Goal: Task Accomplishment & Management: Manage account settings

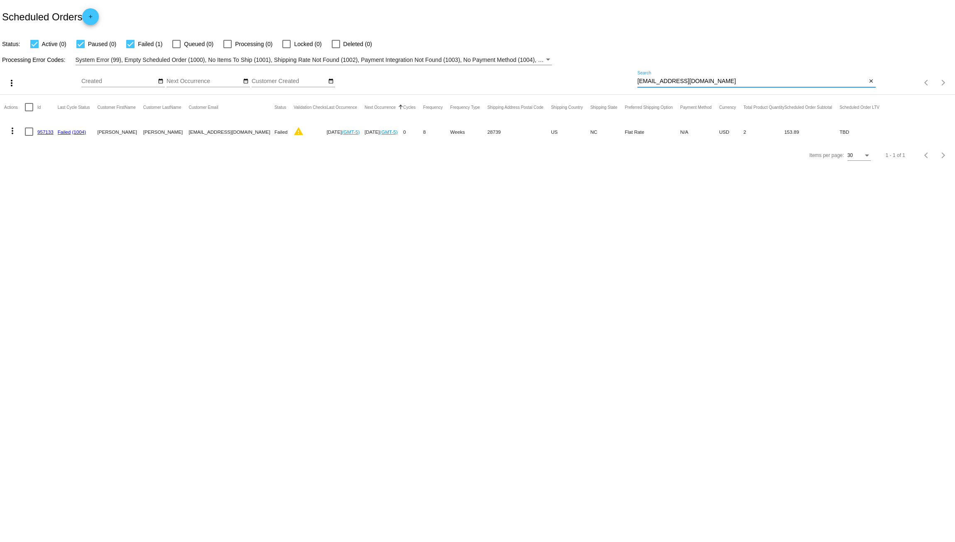
drag, startPoint x: 718, startPoint y: 81, endPoint x: 537, endPoint y: 59, distance: 181.5
click at [540, 50] on app-dashboard-scheduled-orders "Scheduled Orders add Status: Active (0) Paused (0) Failed (1) Queued (0) Proces…" at bounding box center [477, 83] width 955 height 167
paste input "[EMAIL_ADDRESS][DOMAIN_NAME]"
type input "[EMAIL_ADDRESS][DOMAIN_NAME]"
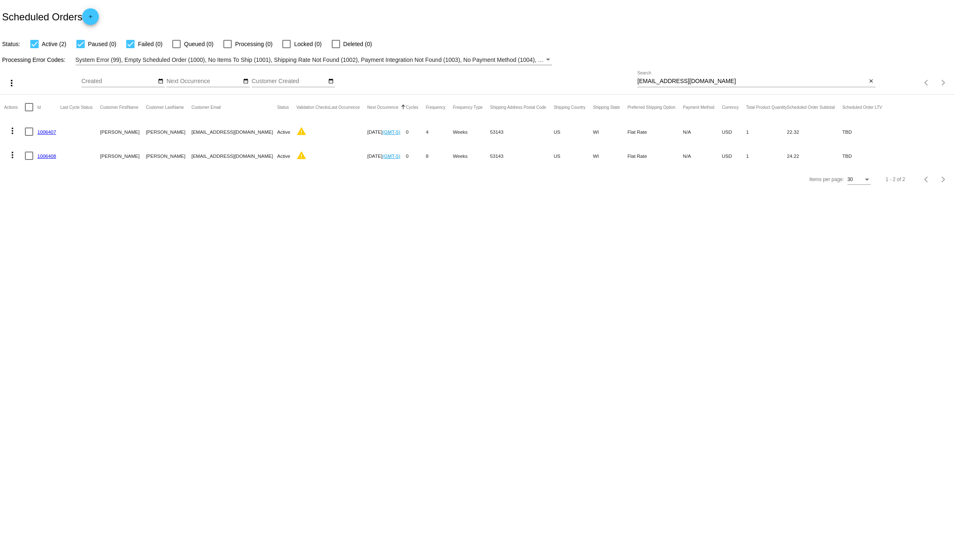
click at [47, 130] on link "1006407" at bounding box center [46, 131] width 19 height 5
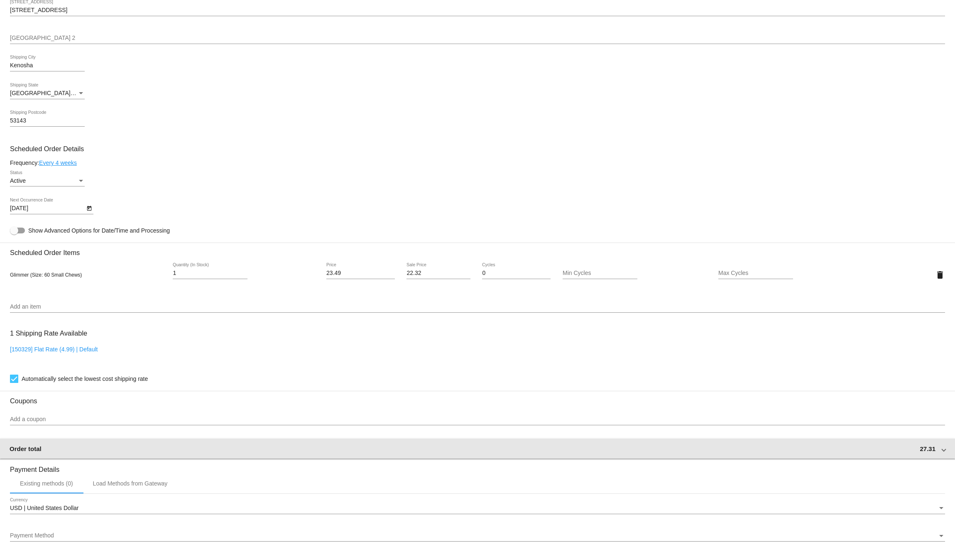
scroll to position [228, 0]
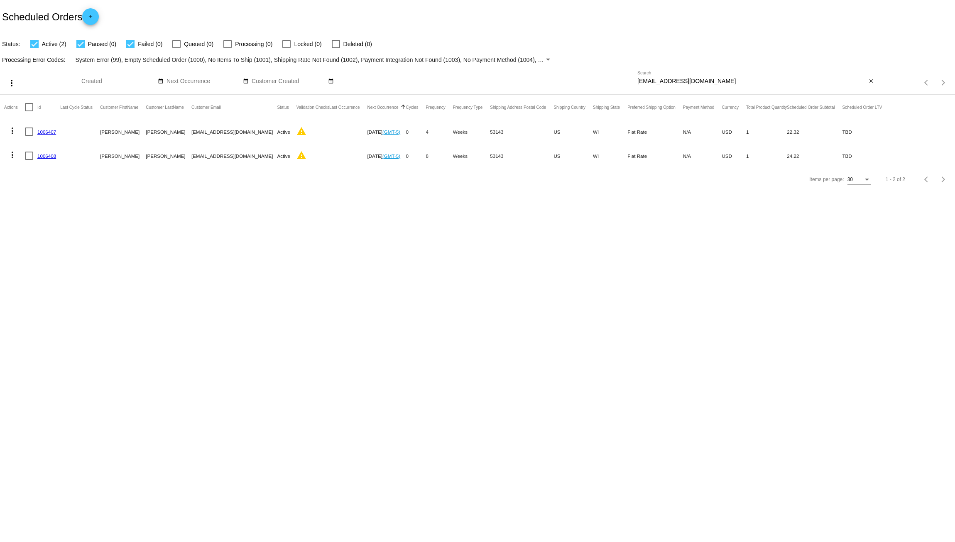
click at [49, 152] on mat-cell "1006408" at bounding box center [48, 156] width 23 height 24
click at [49, 159] on mat-cell "1006408" at bounding box center [48, 156] width 23 height 24
click at [49, 158] on link "1006408" at bounding box center [46, 155] width 19 height 5
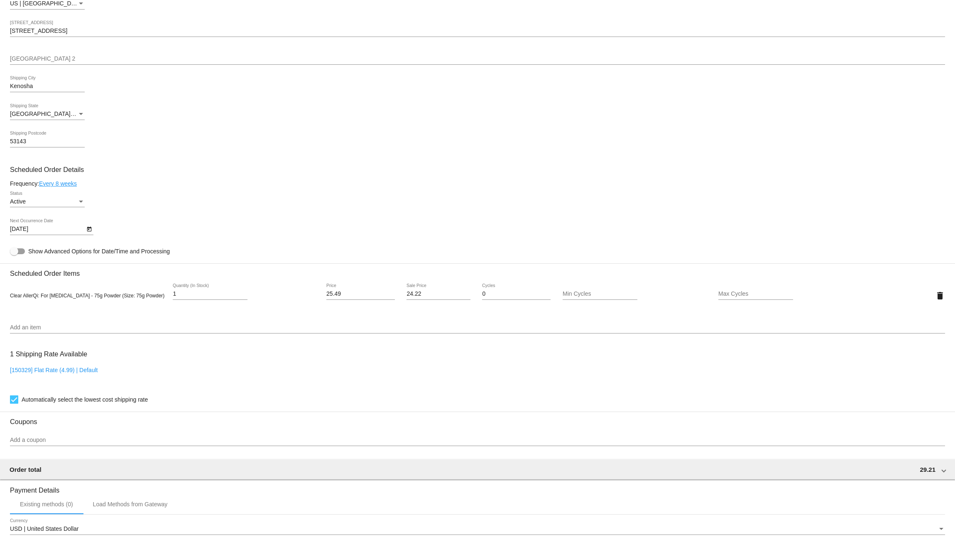
scroll to position [200, 0]
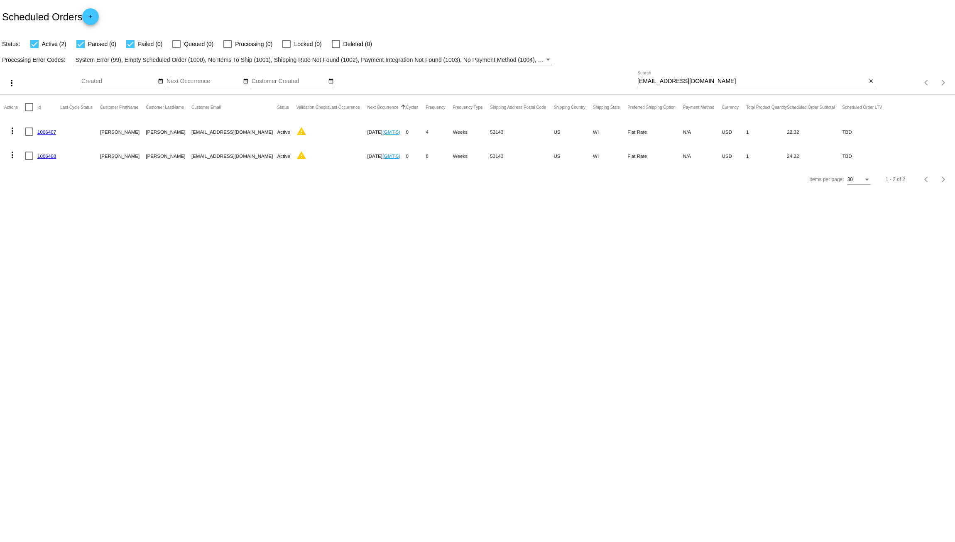
click at [11, 130] on mat-icon "more_vert" at bounding box center [12, 131] width 10 height 10
click at [43, 233] on span "Delete" at bounding box center [37, 230] width 17 height 7
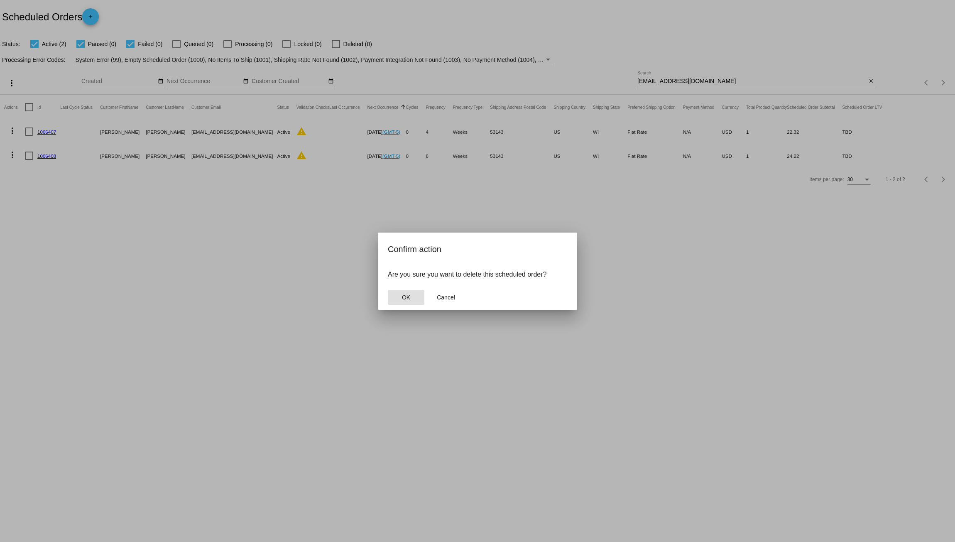
click at [401, 296] on button "OK" at bounding box center [406, 297] width 37 height 15
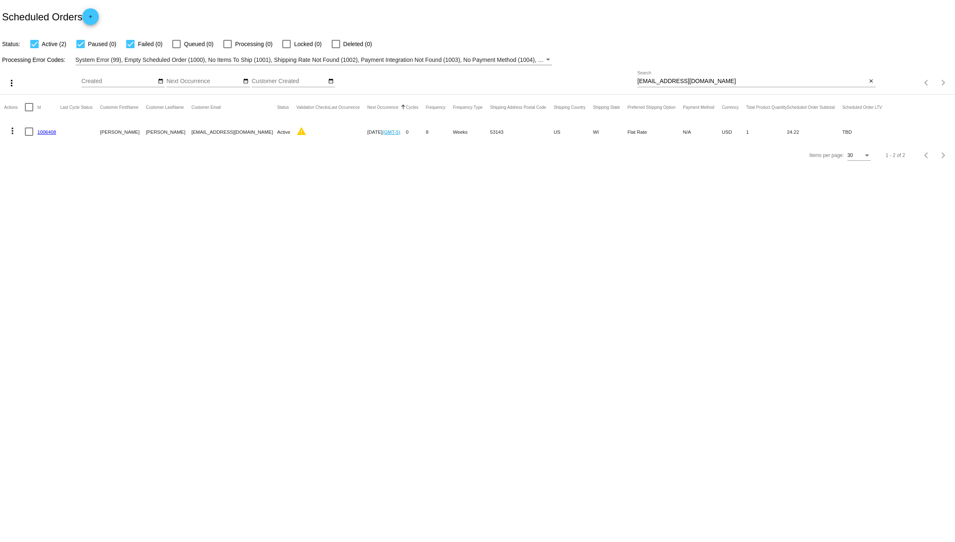
click at [13, 132] on mat-icon "more_vert" at bounding box center [12, 131] width 10 height 10
click at [47, 235] on button "delete Delete" at bounding box center [45, 231] width 83 height 20
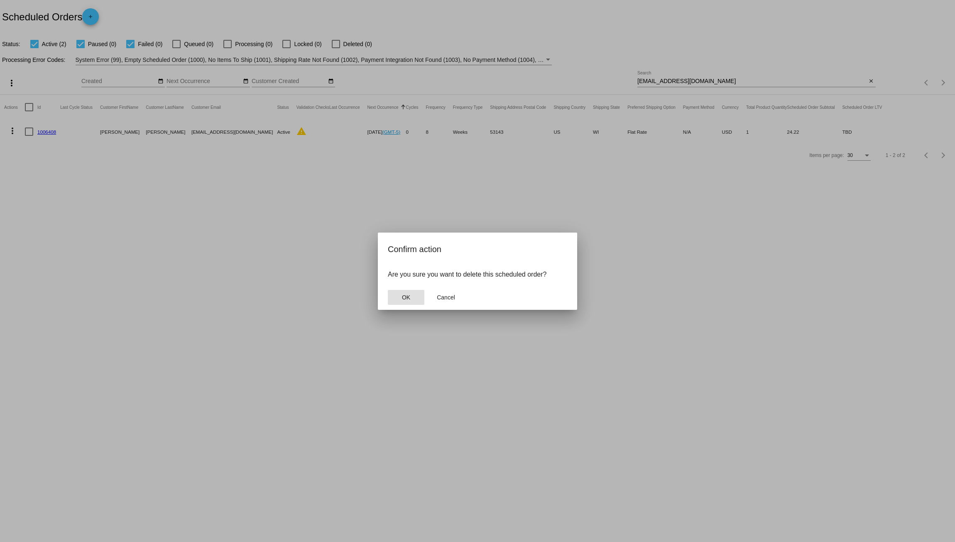
click at [393, 294] on button "OK" at bounding box center [406, 297] width 37 height 15
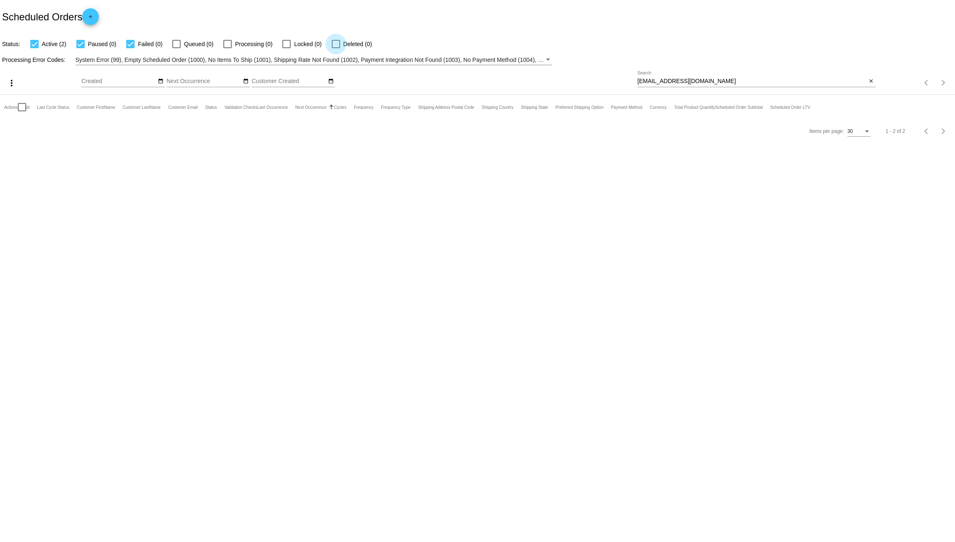
click at [332, 47] on div at bounding box center [336, 44] width 8 height 8
click at [336, 48] on input "Deleted (0)" at bounding box center [336, 48] width 0 height 0
checkbox input "true"
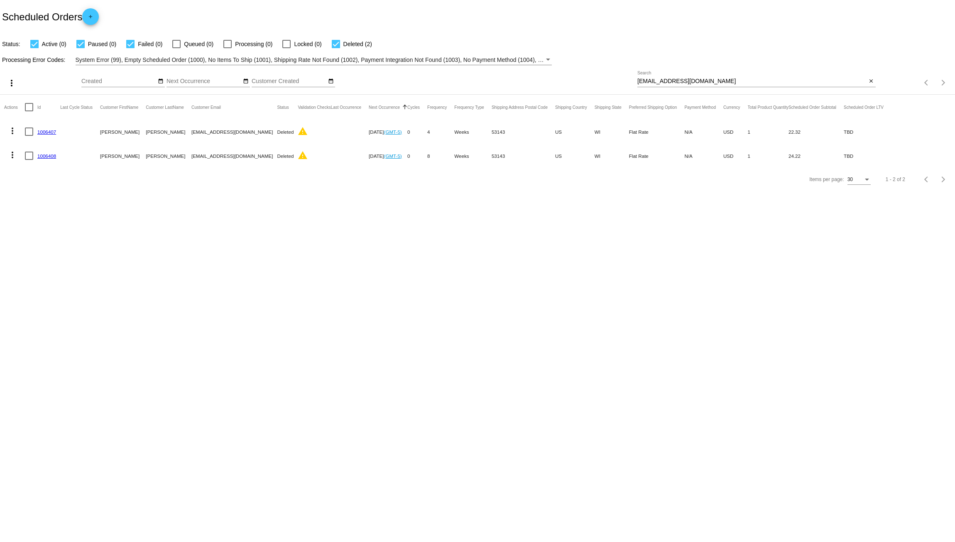
click at [296, 229] on body "Scheduled Orders add Status: Active (0) Paused (0) Failed (0) Queued (0) Proces…" at bounding box center [477, 271] width 955 height 542
click at [46, 134] on link "1006407" at bounding box center [46, 131] width 19 height 5
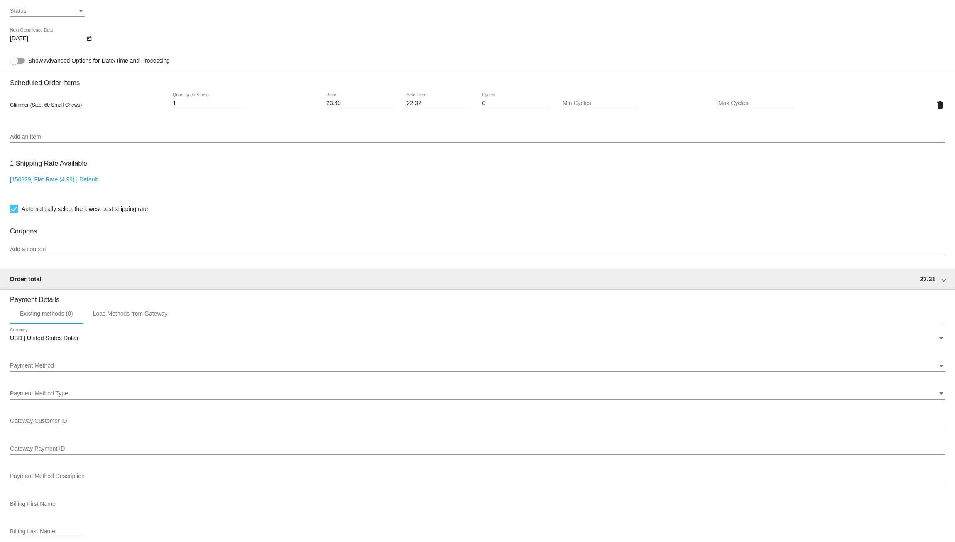
scroll to position [422, 0]
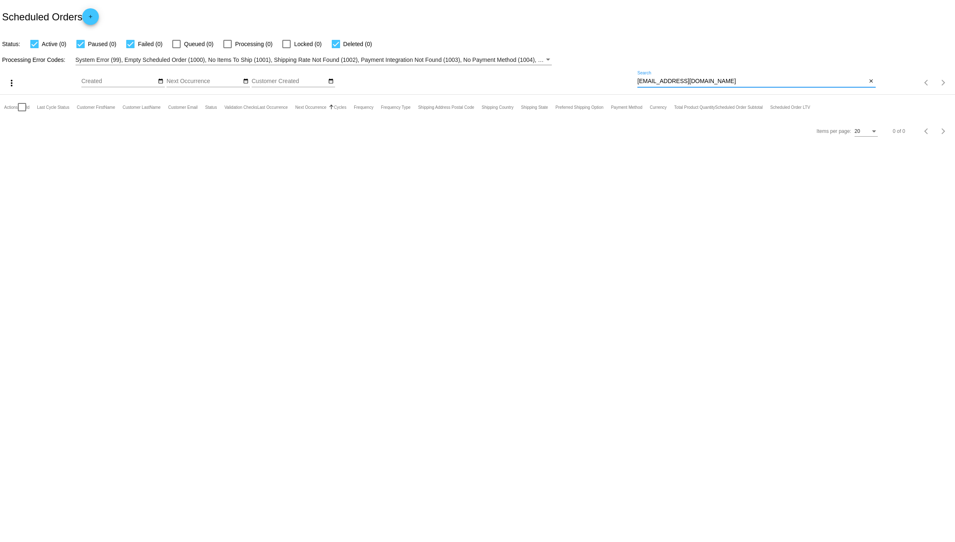
drag, startPoint x: 713, startPoint y: 80, endPoint x: 530, endPoint y: 71, distance: 183.0
click at [530, 71] on div "more_vert Aug Jan Feb Mar [DATE]" at bounding box center [477, 79] width 955 height 29
paste input "[EMAIL_ADDRESS][DOMAIN_NAME]"
type input "[EMAIL_ADDRESS][DOMAIN_NAME]"
